Goal: Complete application form

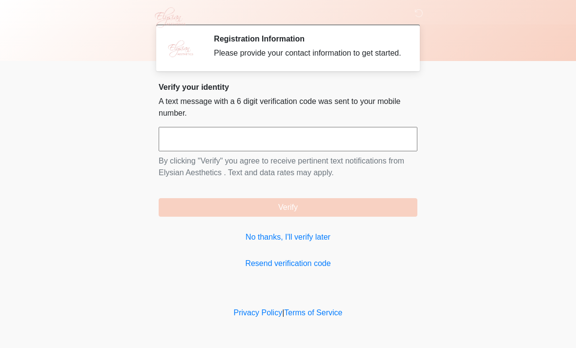
click at [296, 243] on link "No thanks, I'll verify later" at bounding box center [288, 237] width 259 height 12
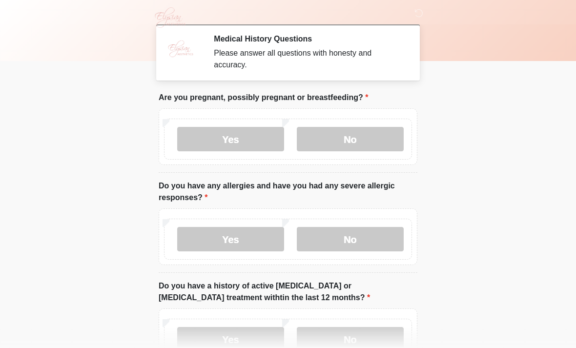
click at [380, 143] on label "No" at bounding box center [350, 139] width 107 height 24
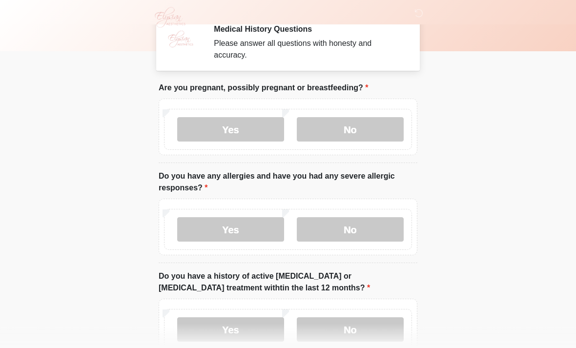
click at [391, 229] on label "No" at bounding box center [350, 230] width 107 height 24
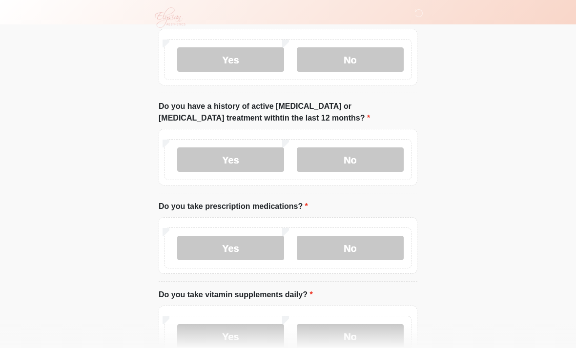
scroll to position [181, 0]
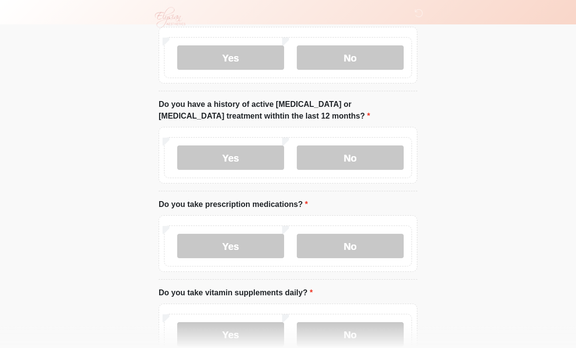
click at [382, 155] on label "No" at bounding box center [350, 158] width 107 height 24
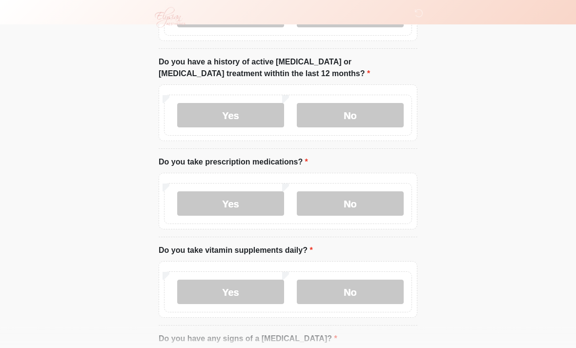
scroll to position [224, 0]
click at [391, 201] on label "No" at bounding box center [350, 203] width 107 height 24
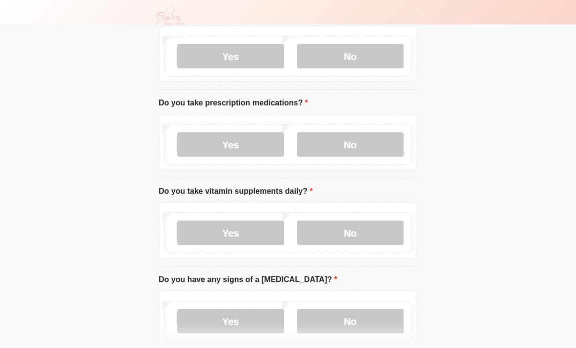
click at [267, 235] on label "Yes" at bounding box center [230, 233] width 107 height 24
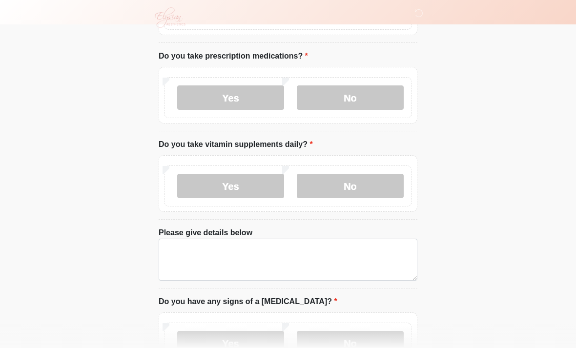
scroll to position [331, 0]
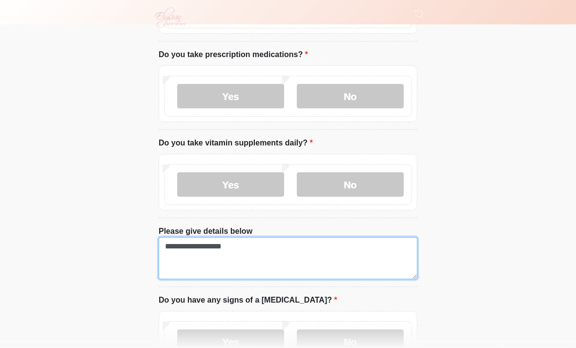
click at [258, 254] on textarea "**********" at bounding box center [288, 258] width 259 height 42
click at [244, 266] on textarea "**********" at bounding box center [288, 258] width 259 height 42
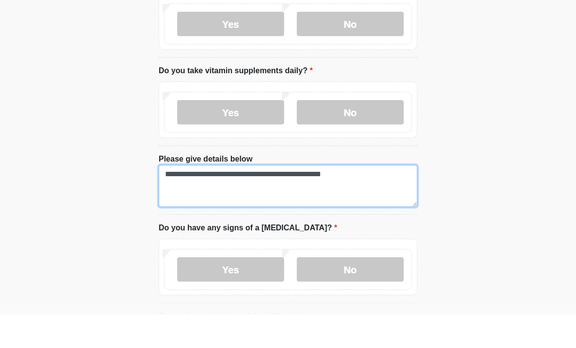
scroll to position [372, 0]
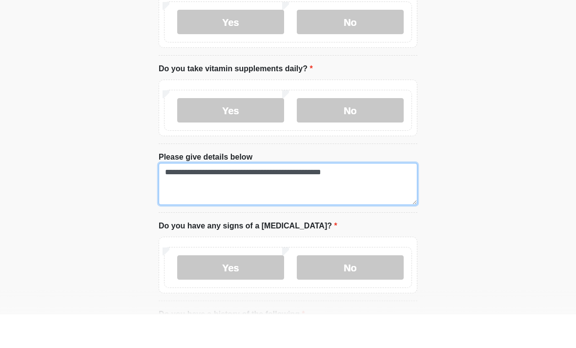
type textarea "**********"
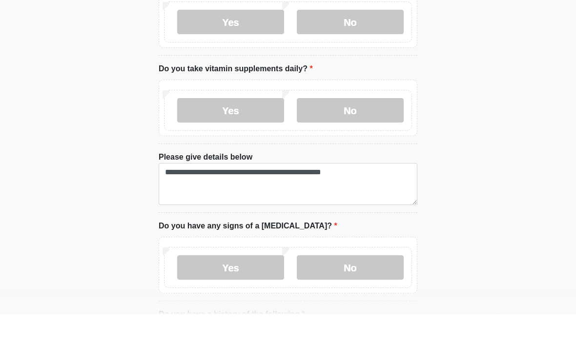
click at [354, 289] on label "No" at bounding box center [350, 301] width 107 height 24
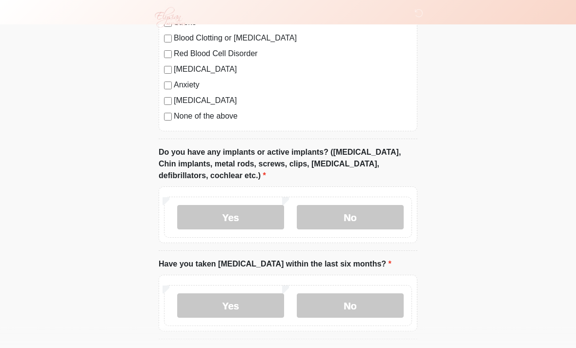
scroll to position [778, 0]
click at [360, 220] on label "No" at bounding box center [350, 217] width 107 height 24
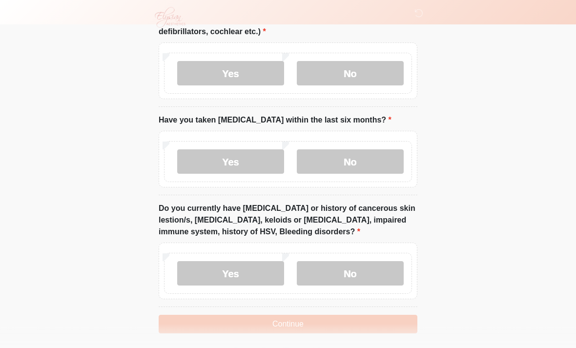
scroll to position [922, 0]
click at [384, 156] on label "No" at bounding box center [350, 161] width 107 height 24
click at [375, 268] on label "No" at bounding box center [350, 273] width 107 height 24
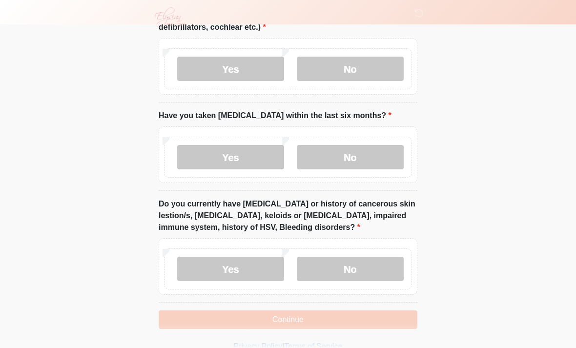
click at [372, 315] on button "Continue" at bounding box center [288, 319] width 259 height 19
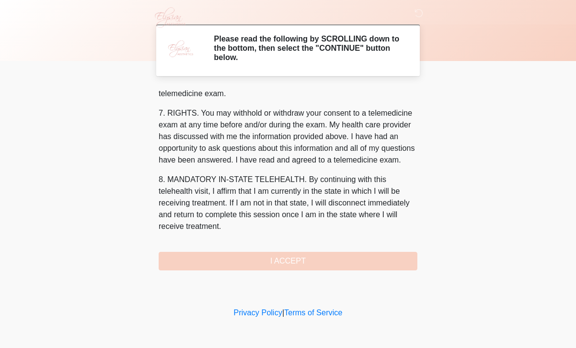
scroll to position [437, 0]
click at [323, 262] on button "I ACCEPT" at bounding box center [288, 261] width 259 height 19
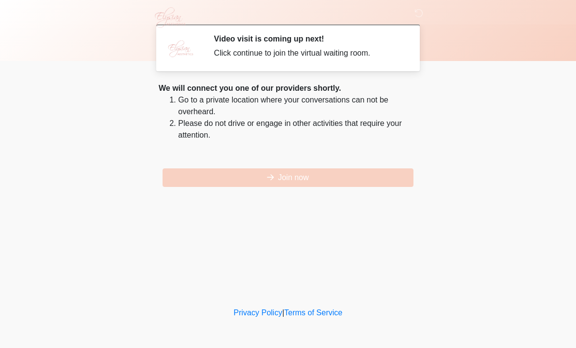
click at [337, 178] on button "Join now" at bounding box center [287, 177] width 251 height 19
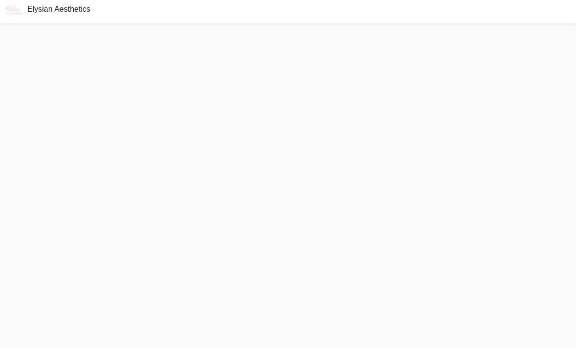
scroll to position [34, 0]
